Goal: Information Seeking & Learning: Find specific page/section

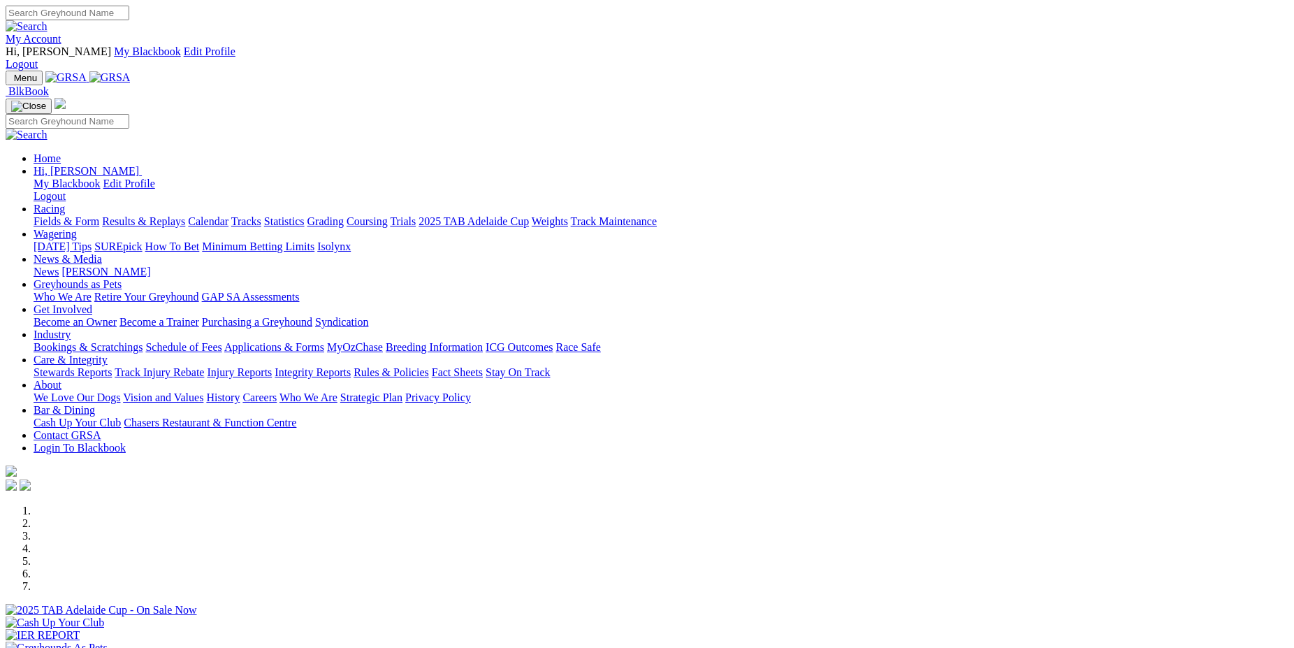
select select "NSW"
click option "[GEOGRAPHIC_DATA]" at bounding box center [0, 0] width 0 height 0
